Goal: Communication & Community: Answer question/provide support

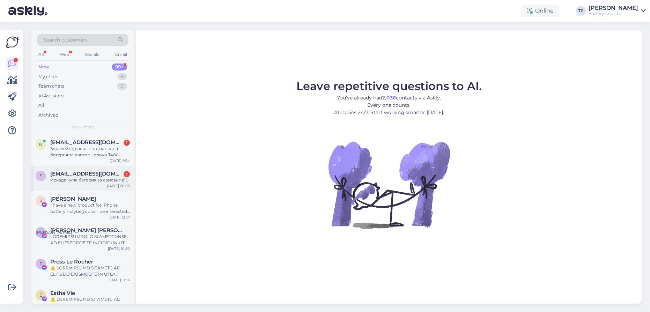
click at [100, 166] on div "s [EMAIL_ADDRESS][DOMAIN_NAME] 1 Искада купя батерия за [PERSON_NAME] а10 [DATE…" at bounding box center [82, 178] width 103 height 25
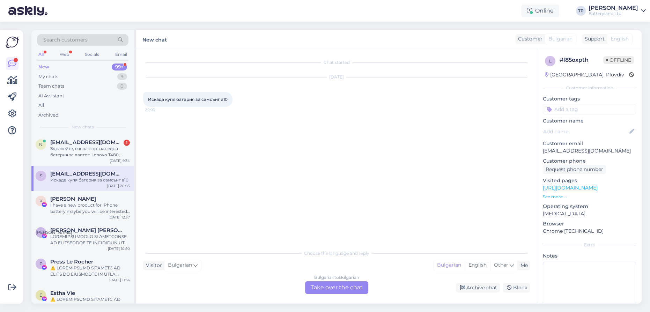
click at [323, 289] on div "Bulgarian to Bulgarian Take over the chat" at bounding box center [336, 287] width 63 height 13
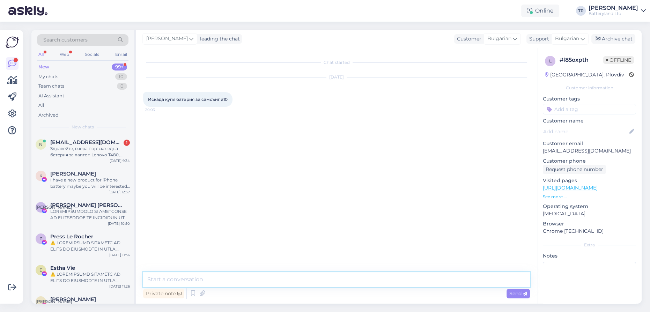
click at [211, 280] on textarea at bounding box center [336, 279] width 387 height 15
type textarea "Здравейте"
paste textarea "[URL][DOMAIN_NAME]"
type textarea "[URL][DOMAIN_NAME]"
click at [90, 140] on span "[EMAIL_ADDRESS][DOMAIN_NAME]" at bounding box center [86, 142] width 73 height 6
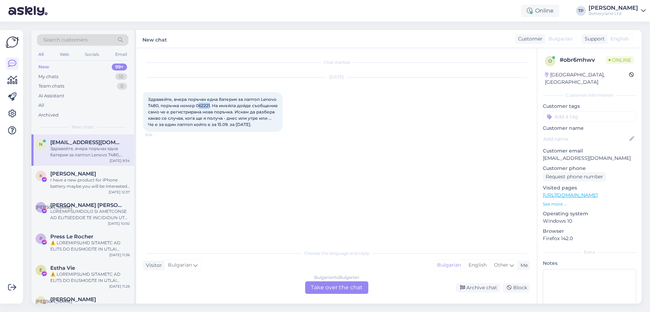
drag, startPoint x: 199, startPoint y: 105, endPoint x: 210, endPoint y: 106, distance: 10.5
click at [210, 106] on span "Здравейте, вчера поръчах една батерия за лаптоп Lenovo T480, поръчка номер 0622…" at bounding box center [213, 112] width 131 height 30
copy span "62221"
click at [319, 286] on div "Bulgarian to Bulgarian Take over the chat" at bounding box center [336, 287] width 63 height 13
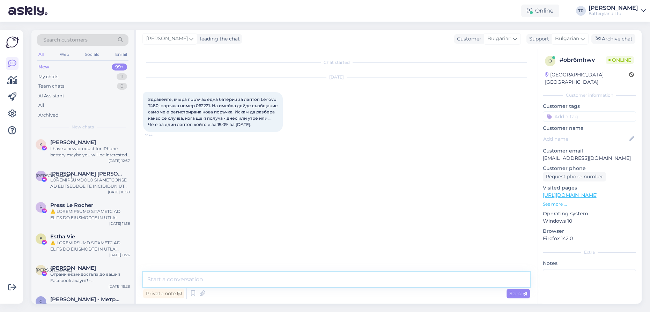
click at [213, 281] on textarea at bounding box center [336, 279] width 387 height 15
type textarea "Здравейте, дне сще изпълним поръчката и утре ще е в офис на Спиди"
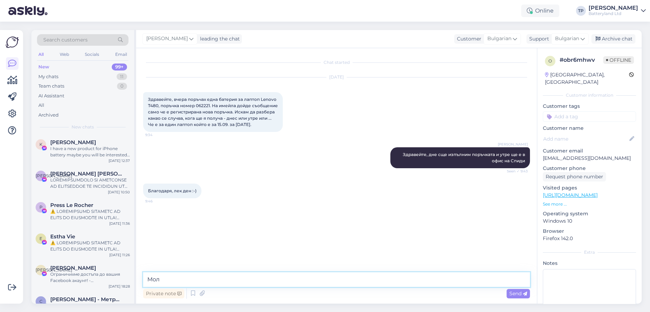
type textarea "Моля"
